Goal: Obtain resource: Download file/media

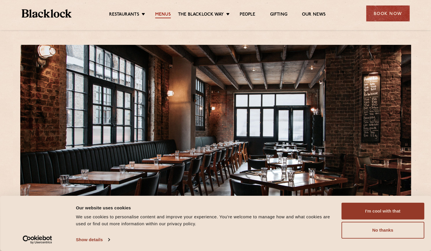
click at [161, 14] on link "Menus" at bounding box center [163, 15] width 16 height 6
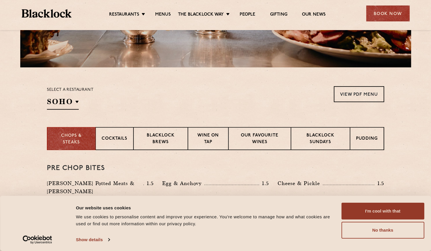
scroll to position [154, 0]
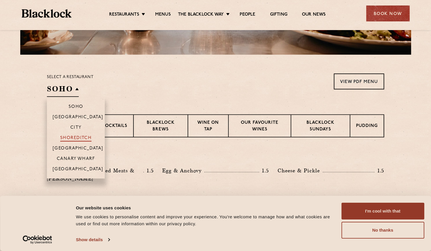
click at [71, 138] on p "Shoreditch" at bounding box center [76, 139] width 32 height 6
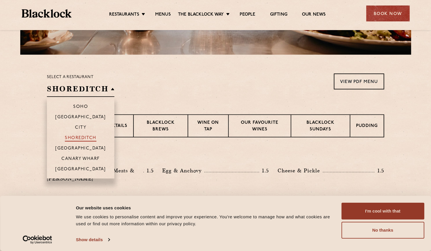
click at [82, 138] on p "Shoreditch" at bounding box center [81, 139] width 32 height 6
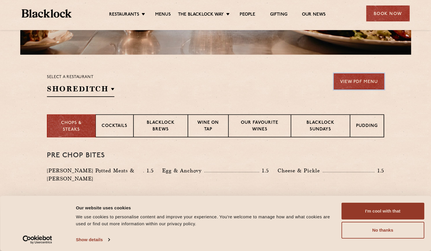
click at [347, 84] on link "View PDF Menu" at bounding box center [359, 81] width 50 height 16
